Goal: Task Accomplishment & Management: Use online tool/utility

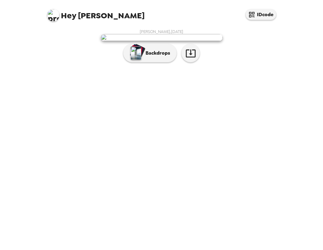
click at [158, 57] on p "Backdrops" at bounding box center [157, 52] width 28 height 7
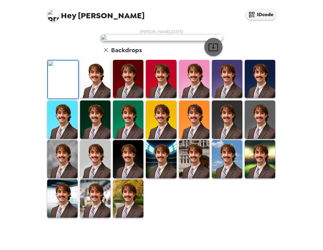
click at [214, 52] on icon "button" at bounding box center [213, 47] width 11 height 11
